Goal: Find specific page/section: Find specific page/section

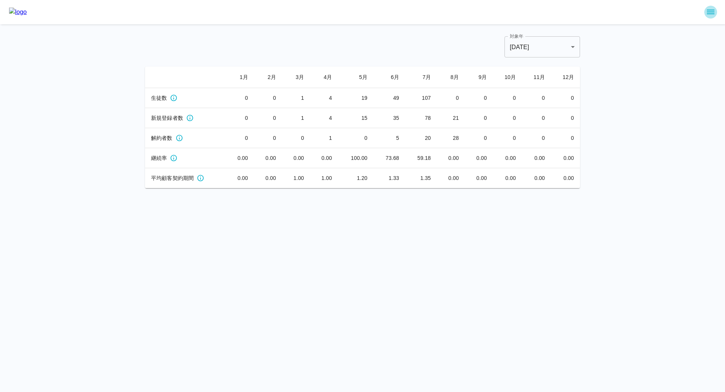
click at [709, 8] on icon "sidemenu" at bounding box center [710, 12] width 9 height 9
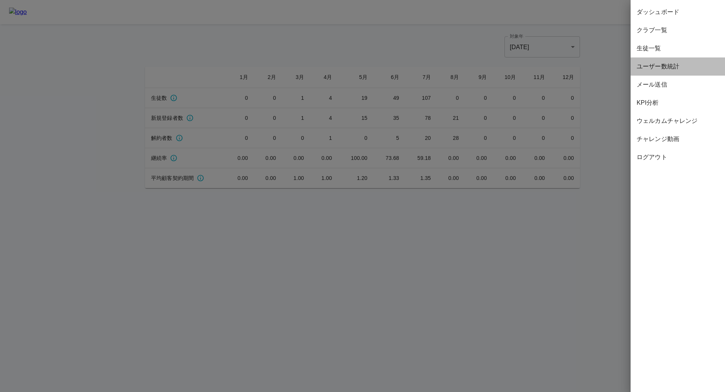
click at [653, 66] on span "ユーザー数統計" at bounding box center [678, 66] width 82 height 9
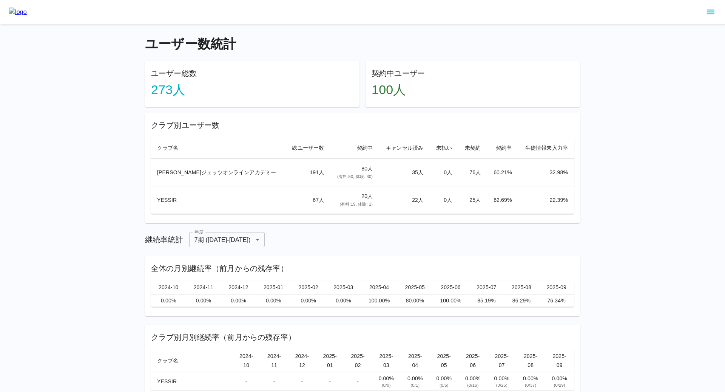
click at [713, 11] on icon "sidemenu" at bounding box center [710, 12] width 9 height 9
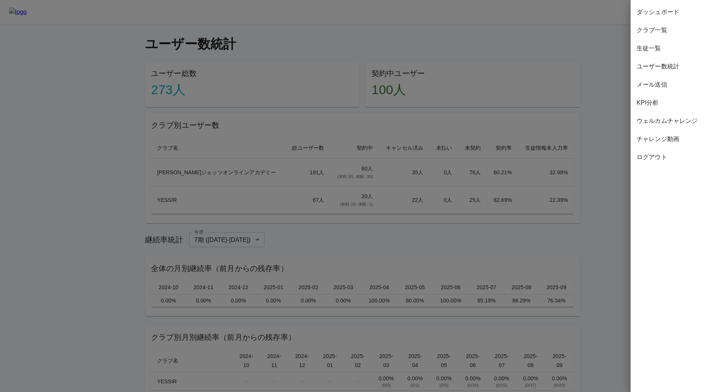
click at [658, 63] on span "ユーザー数統計" at bounding box center [678, 66] width 82 height 9
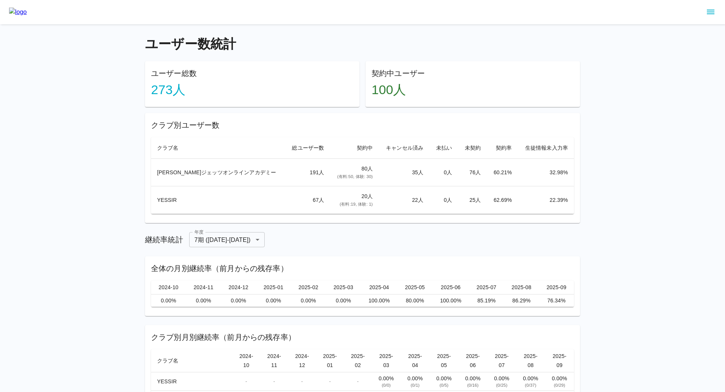
click at [712, 11] on icon "sidemenu" at bounding box center [710, 12] width 9 height 9
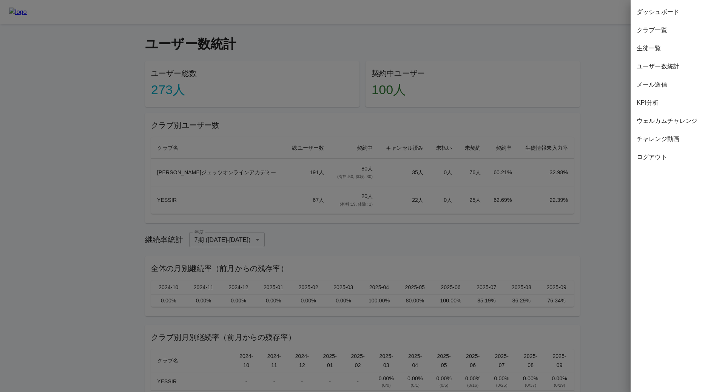
click at [659, 13] on span "ダッシュボード" at bounding box center [678, 12] width 82 height 9
